Goal: Task Accomplishment & Management: Manage account settings

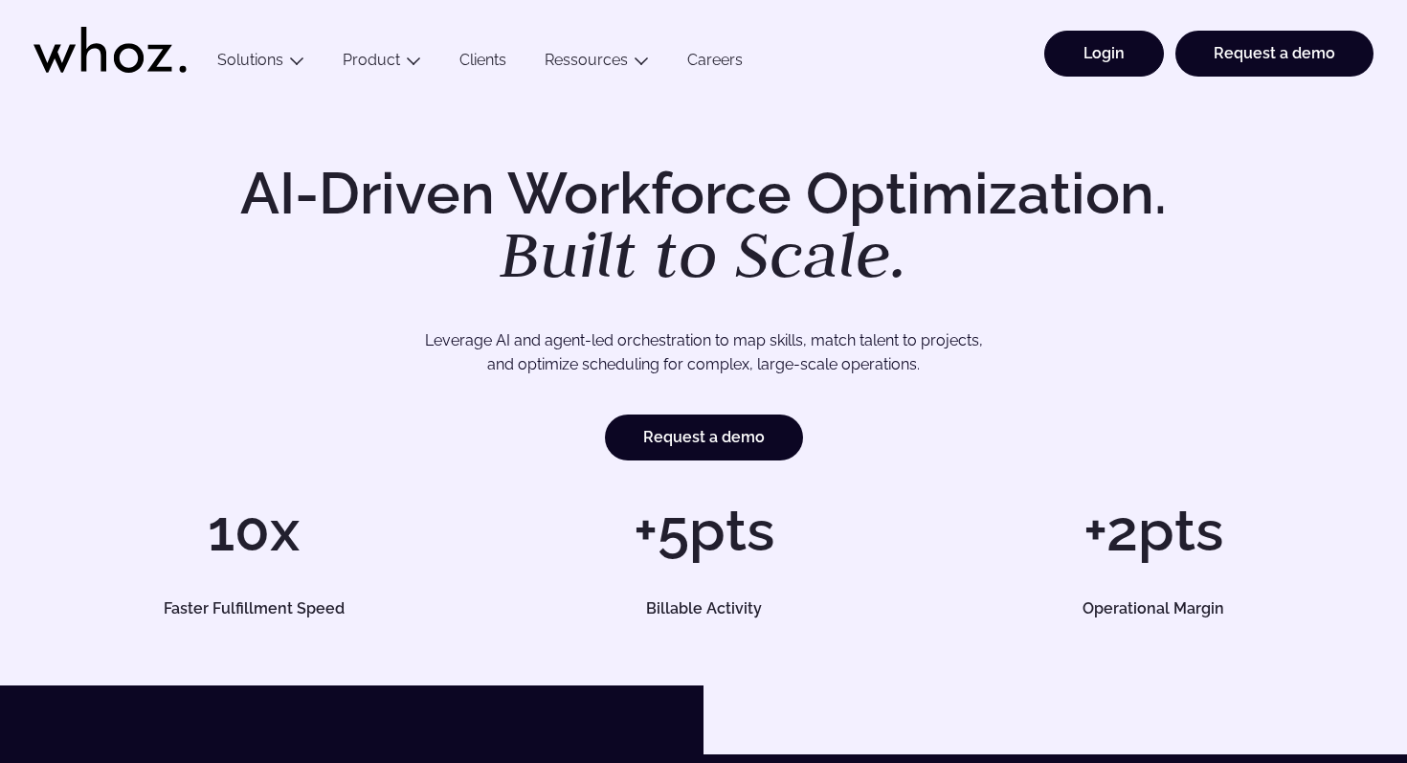
click at [1135, 56] on link "Login" at bounding box center [1104, 54] width 120 height 46
click at [1082, 50] on link "Login" at bounding box center [1104, 54] width 120 height 46
click at [1127, 60] on link "Login" at bounding box center [1104, 54] width 120 height 46
click at [1119, 53] on link "Login" at bounding box center [1104, 54] width 120 height 46
